Goal: Transaction & Acquisition: Purchase product/service

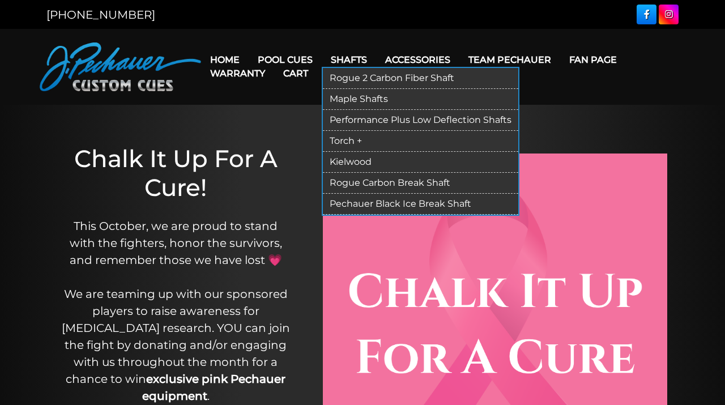
click at [350, 75] on link "Rogue 2 Carbon Fiber Shaft" at bounding box center [421, 78] width 196 height 21
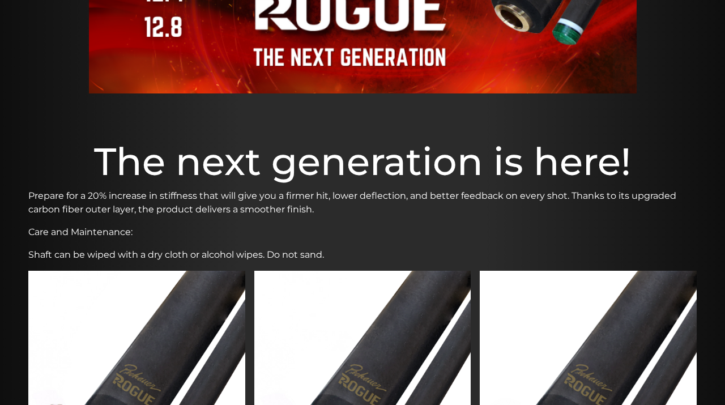
scroll to position [215, 0]
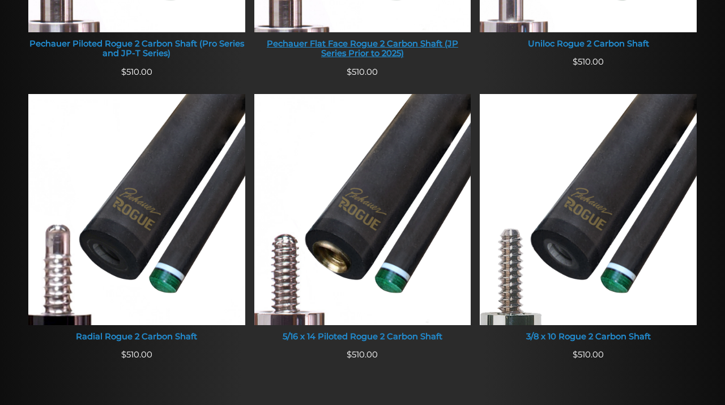
scroll to position [684, 0]
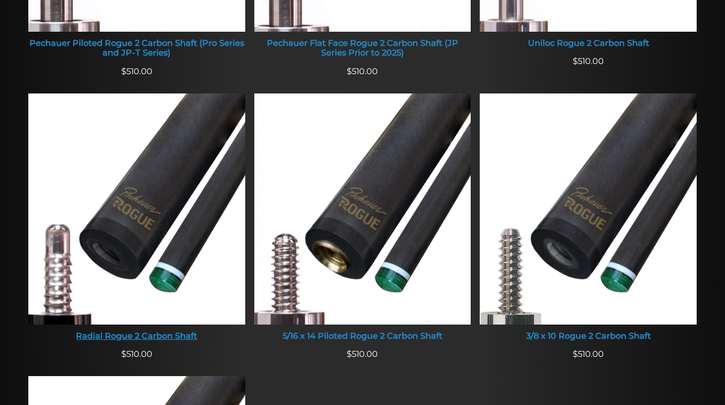
click at [135, 338] on div "Radial Rogue 2 Carbon Shaft" at bounding box center [136, 337] width 217 height 10
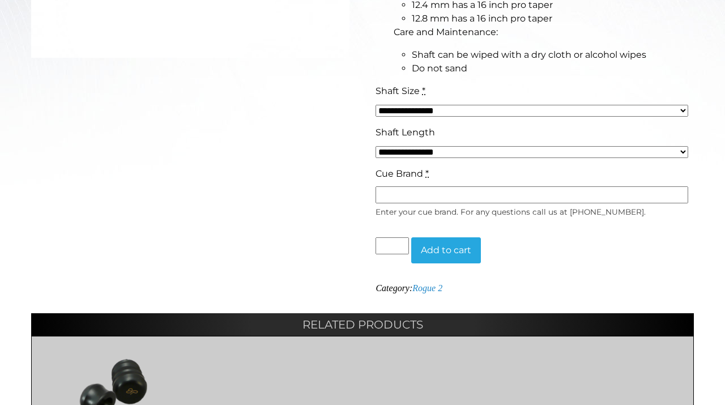
scroll to position [462, 0]
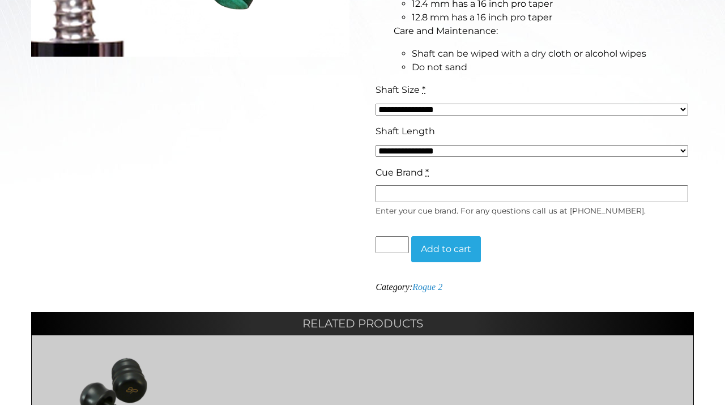
click at [428, 173] on abbr "*" at bounding box center [427, 172] width 3 height 11
click at [428, 185] on input "Cue Brand *" at bounding box center [532, 193] width 313 height 17
click at [436, 190] on input "Cue Brand *" at bounding box center [532, 193] width 313 height 17
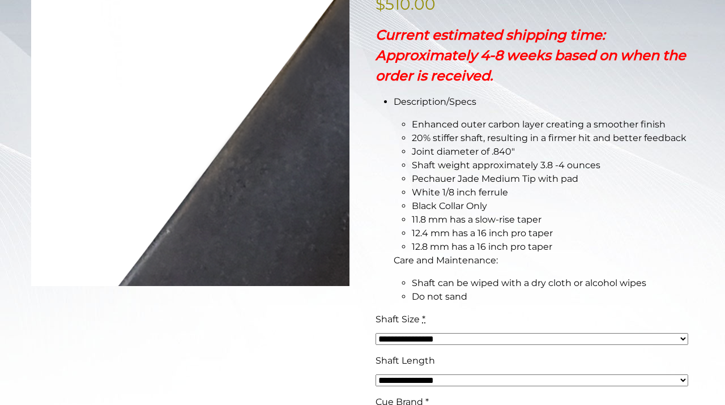
scroll to position [233, 0]
